Goal: Task Accomplishment & Management: Manage account settings

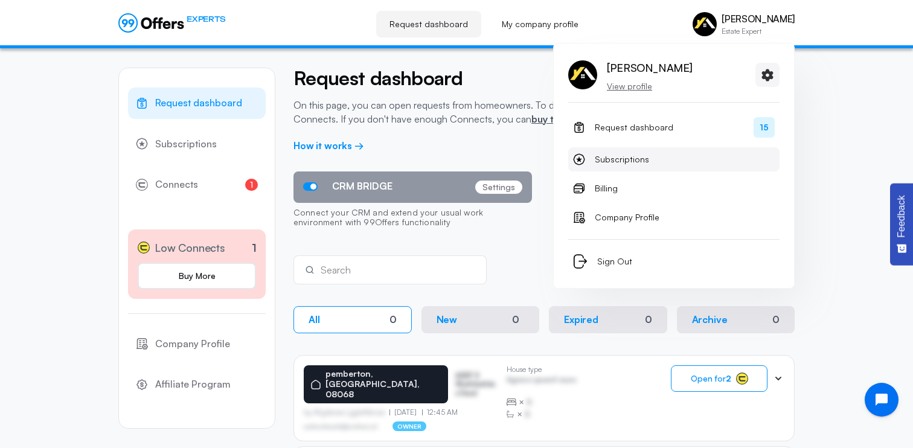
click at [634, 158] on span "Subscriptions" at bounding box center [622, 159] width 54 height 14
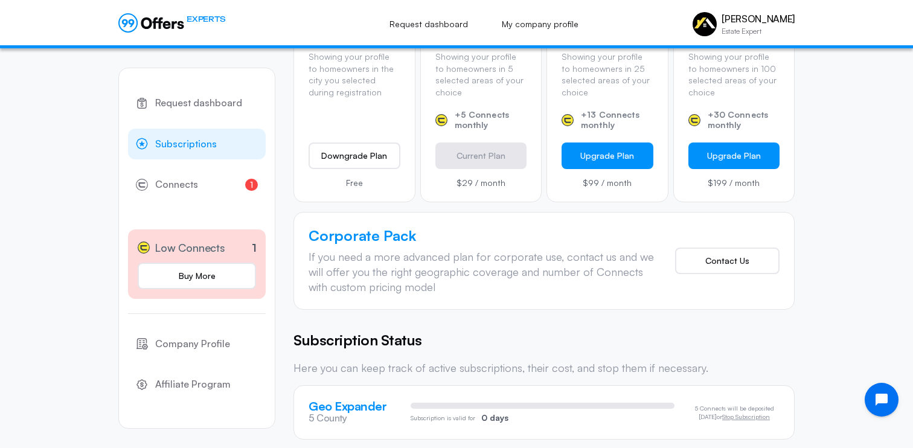
scroll to position [460, 0]
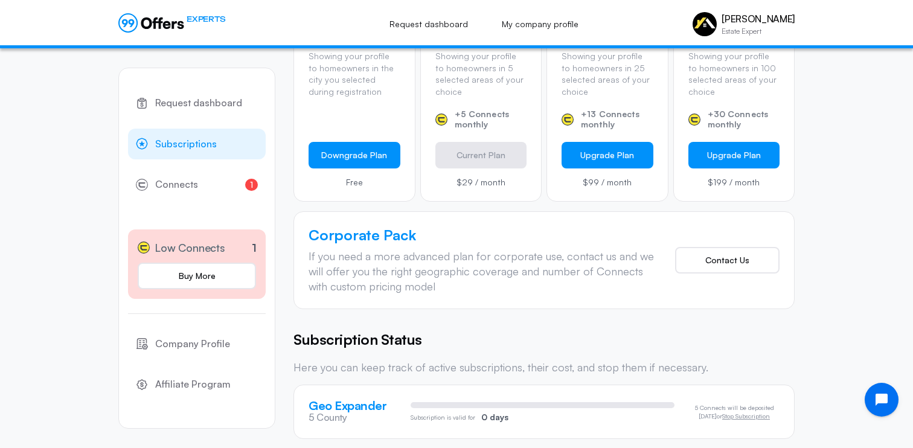
click at [362, 148] on button "Downgrade Plan" at bounding box center [355, 155] width 92 height 27
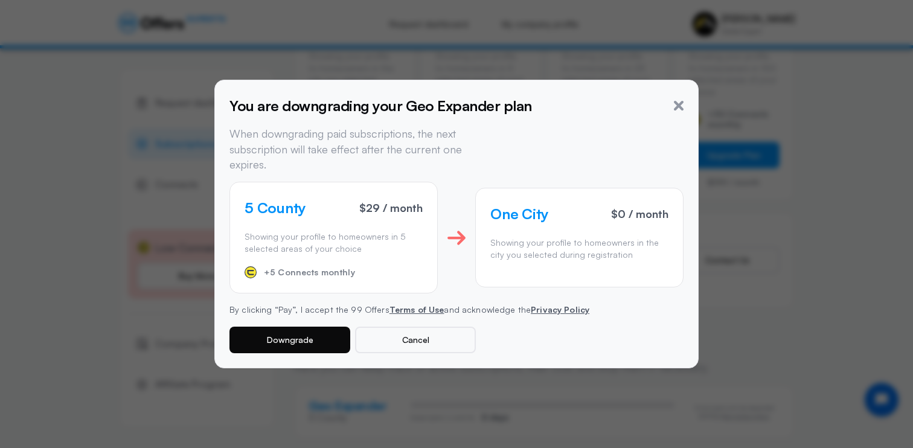
click at [300, 329] on button "Downgrade" at bounding box center [290, 340] width 121 height 27
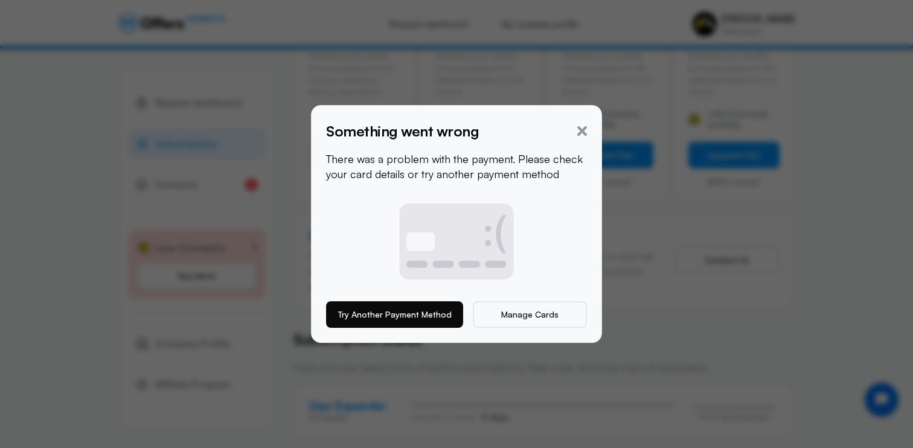
click at [410, 316] on button "Try Another Payment Method" at bounding box center [394, 314] width 137 height 27
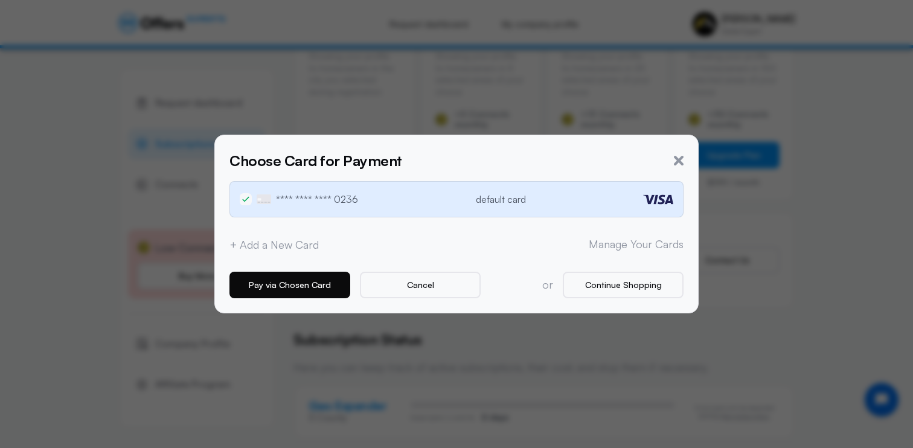
click at [320, 277] on button "Pay via Chosen Card" at bounding box center [290, 285] width 121 height 27
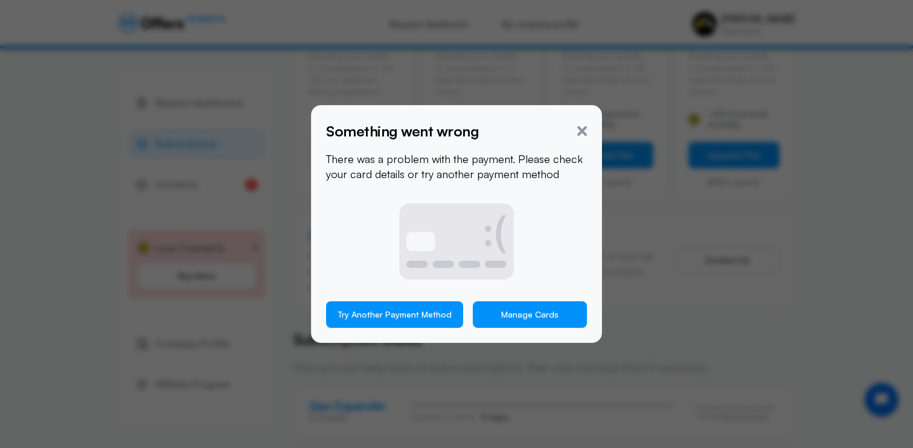
click at [504, 322] on link "Manage Cards" at bounding box center [530, 314] width 114 height 27
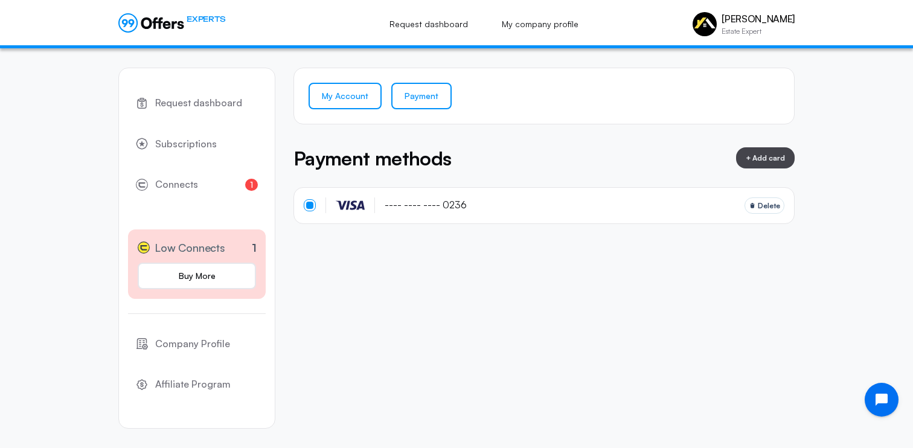
click at [354, 97] on link "My Account" at bounding box center [345, 96] width 73 height 27
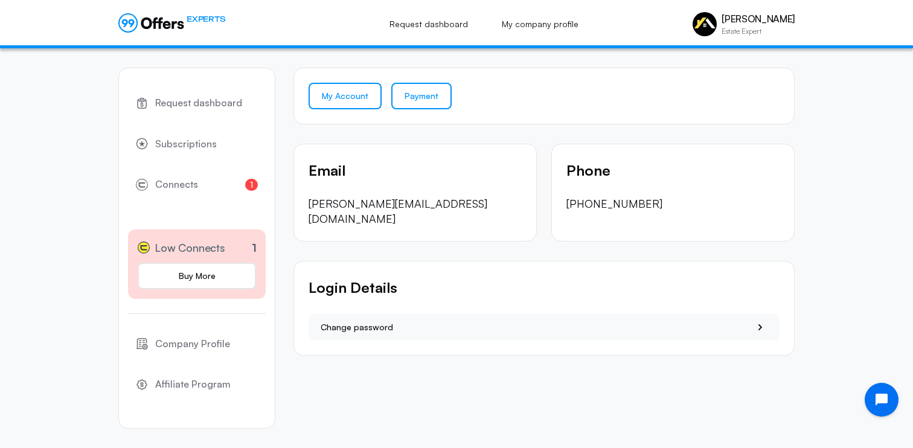
click at [414, 101] on link "Payment" at bounding box center [421, 96] width 60 height 27
